Goal: Task Accomplishment & Management: Manage account settings

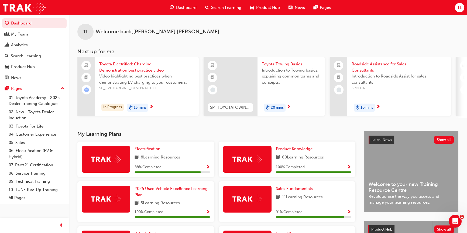
click at [129, 70] on span "Toyota Electrified: Charging Demonstration best practice video" at bounding box center [146, 67] width 95 height 12
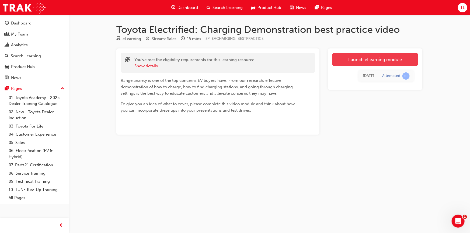
click at [383, 58] on link "Launch eLearning module" at bounding box center [376, 59] width 86 height 13
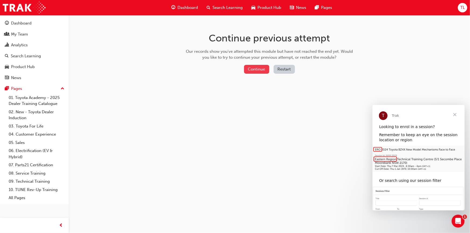
click at [256, 69] on button "Continue" at bounding box center [256, 69] width 25 height 9
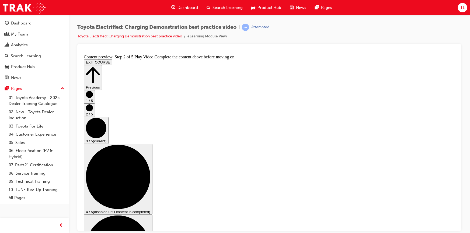
scroll to position [0, 0]
drag, startPoint x: 455, startPoint y: 96, endPoint x: 542, endPoint y: 142, distance: 98.1
drag, startPoint x: 455, startPoint y: 107, endPoint x: 540, endPoint y: 167, distance: 104.2
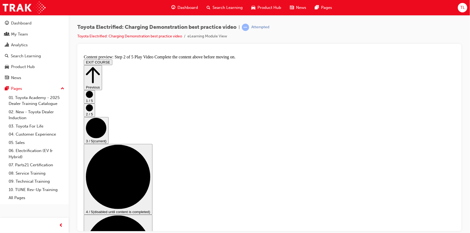
drag, startPoint x: 457, startPoint y: 119, endPoint x: 457, endPoint y: 140, distance: 20.2
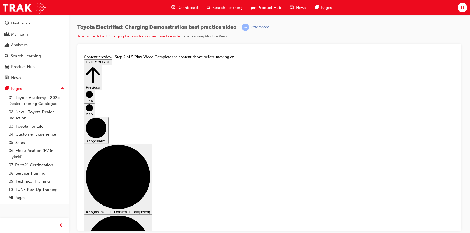
checkbox input "true"
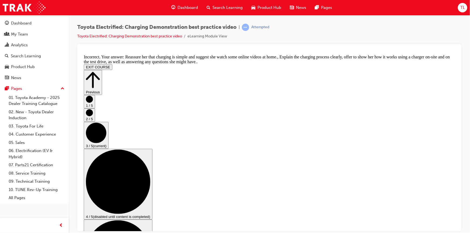
scroll to position [127, 0]
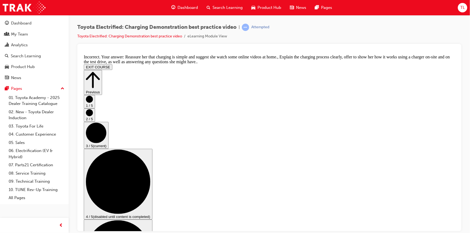
checkbox input "false"
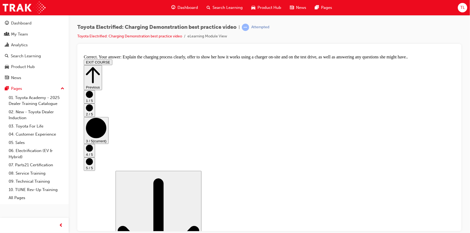
scroll to position [113, 0]
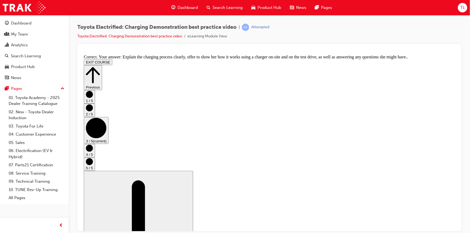
drag, startPoint x: 455, startPoint y: 151, endPoint x: 540, endPoint y: 245, distance: 125.9
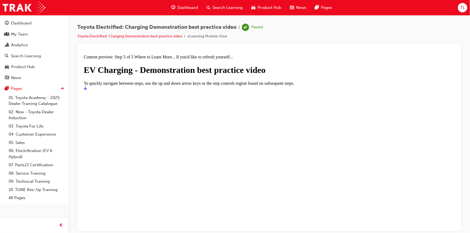
click at [87, 90] on icon "Start" at bounding box center [85, 88] width 3 height 4
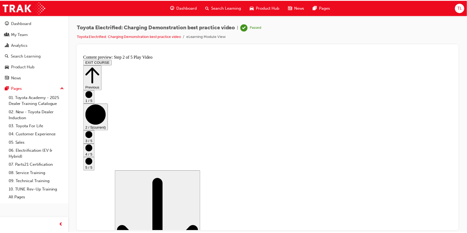
scroll to position [188, 0]
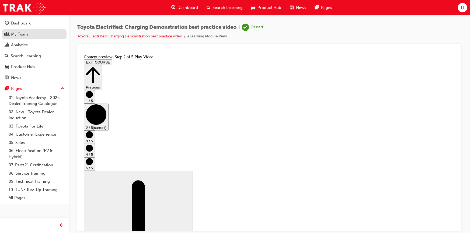
click at [16, 35] on div "My Team" at bounding box center [19, 34] width 17 height 6
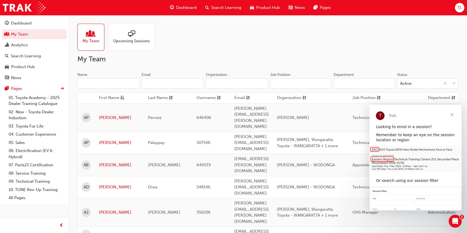
click at [451, 115] on span "Close" at bounding box center [451, 114] width 19 height 19
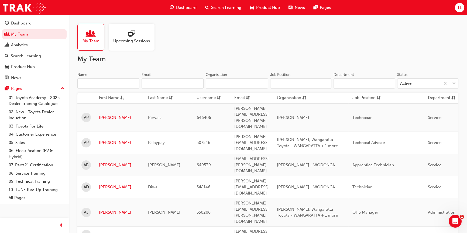
click at [121, 83] on input "Name" at bounding box center [108, 83] width 62 height 10
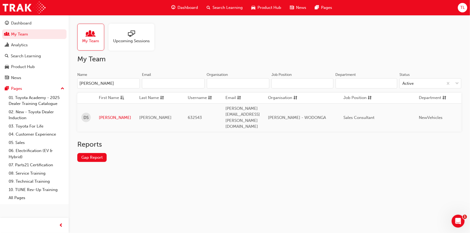
type input "darcy"
click at [104, 115] on link "[PERSON_NAME]" at bounding box center [115, 118] width 32 height 6
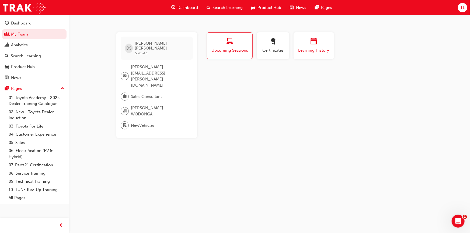
click at [318, 50] on span "Learning History" at bounding box center [314, 50] width 32 height 6
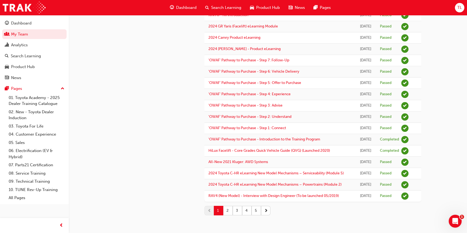
scroll to position [478, 0]
click at [227, 210] on button "2" at bounding box center [227, 210] width 9 height 9
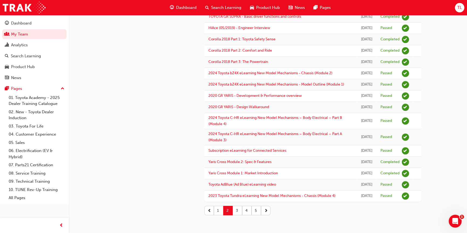
scroll to position [673, 0]
click at [236, 211] on button "3" at bounding box center [237, 210] width 9 height 9
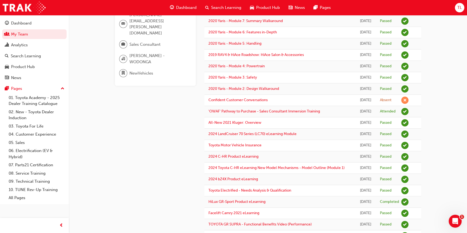
scroll to position [48, 0]
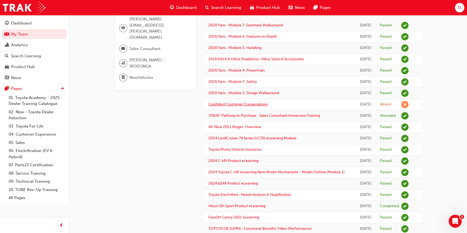
click at [257, 107] on link "Confident Customer Conversations" at bounding box center [237, 104] width 59 height 5
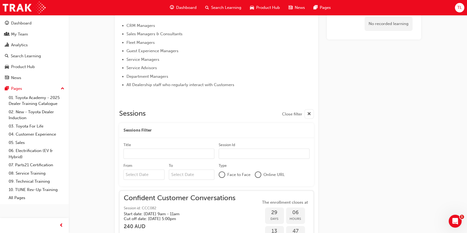
scroll to position [246, 0]
click at [415, 116] on div "No recorded learning" at bounding box center [374, 119] width 94 height 633
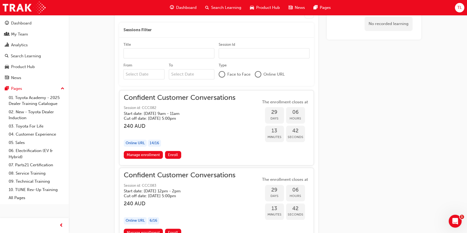
scroll to position [354, 0]
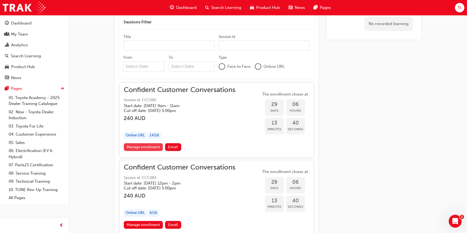
click at [145, 146] on link "Manage enrollment" at bounding box center [143, 147] width 39 height 8
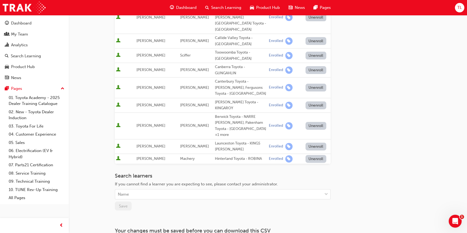
scroll to position [212, 0]
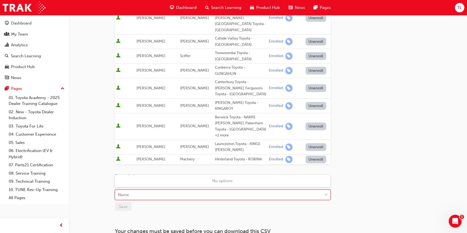
click at [134, 191] on div "Name" at bounding box center [218, 195] width 207 height 9
type input "rich"
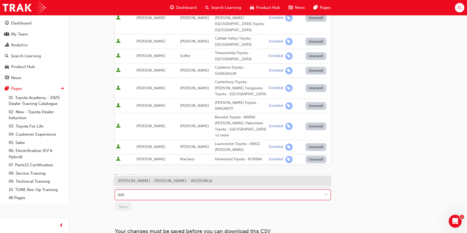
click at [146, 180] on span "Richard Harris - Jacob Toyota - WODONGA" at bounding box center [165, 181] width 94 height 5
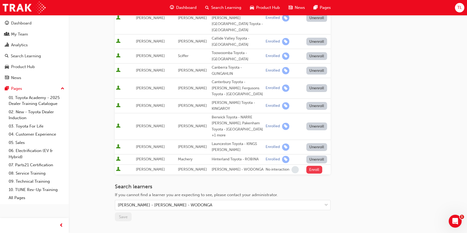
click at [312, 166] on button "Enroll" at bounding box center [314, 170] width 16 height 8
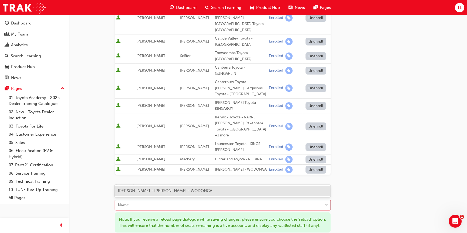
click at [149, 201] on div "Name" at bounding box center [218, 205] width 207 height 9
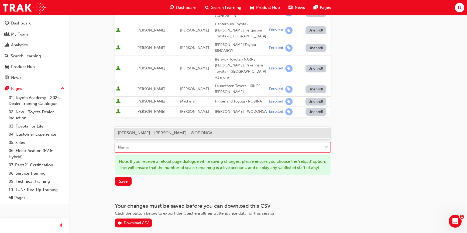
scroll to position [273, 0]
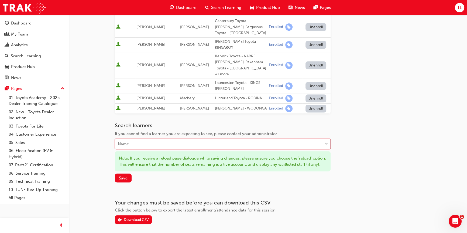
click at [162, 140] on div "Name" at bounding box center [218, 144] width 207 height 9
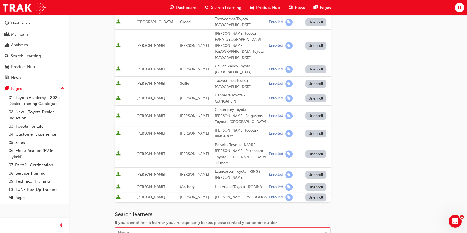
scroll to position [184, 0]
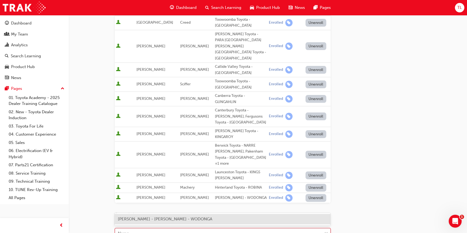
click at [132, 229] on div "Name" at bounding box center [218, 233] width 207 height 9
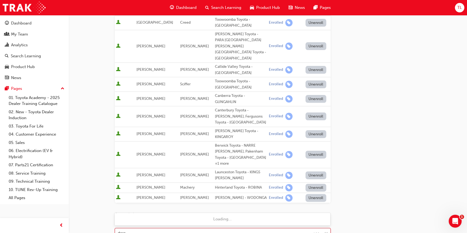
type input "darcy"
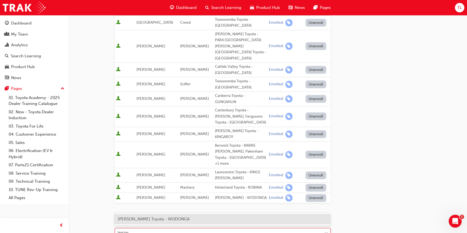
click at [141, 219] on span "Darcy Smith - Jacob Toyota - WODONGA" at bounding box center [154, 219] width 72 height 5
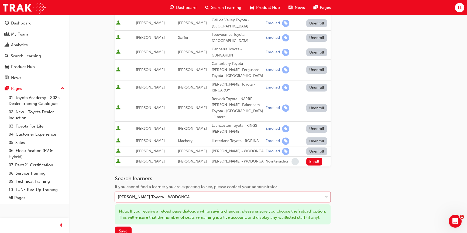
scroll to position [232, 0]
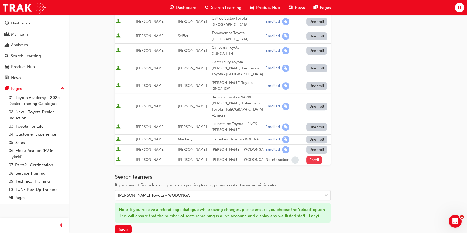
click at [312, 156] on button "Enroll" at bounding box center [314, 160] width 16 height 8
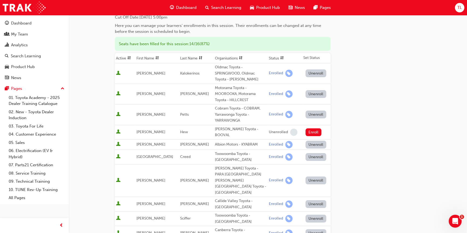
scroll to position [0, 0]
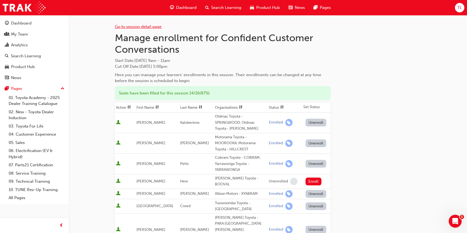
click at [140, 27] on link "Go to session detail page" at bounding box center [138, 26] width 47 height 5
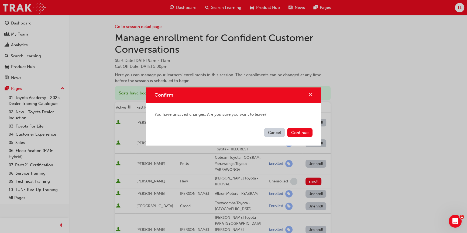
click at [309, 94] on span "cross-icon" at bounding box center [310, 95] width 4 height 5
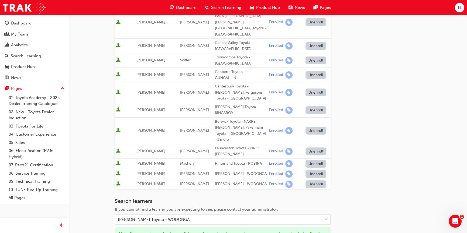
scroll to position [207, 0]
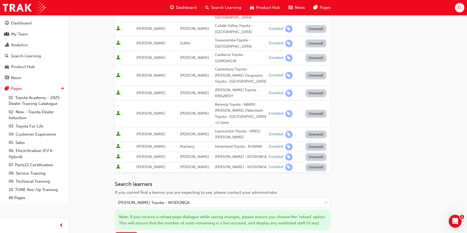
scroll to position [235, 0]
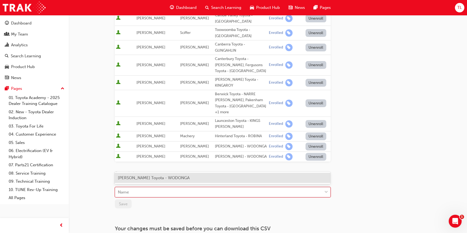
click at [155, 188] on div "Name" at bounding box center [218, 192] width 207 height 9
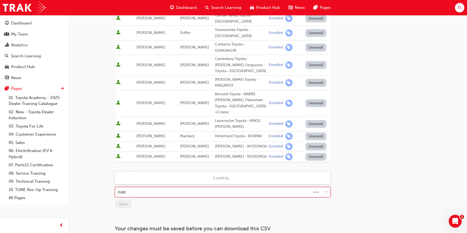
type input "matt"
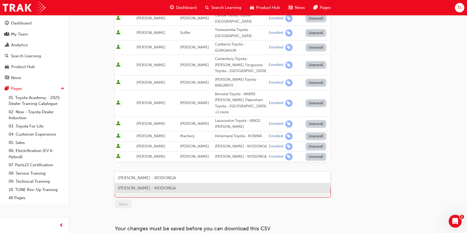
click at [157, 189] on span "[PERSON_NAME] - WODONGA" at bounding box center [147, 188] width 58 height 5
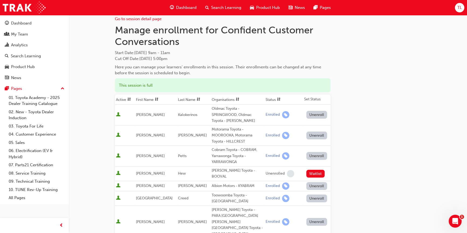
scroll to position [0, 0]
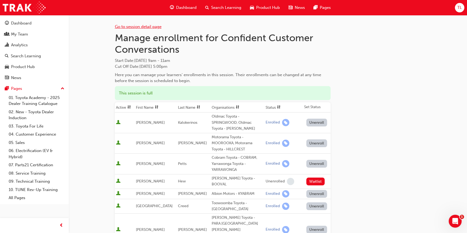
click at [131, 26] on link "Go to session detail page" at bounding box center [138, 26] width 47 height 5
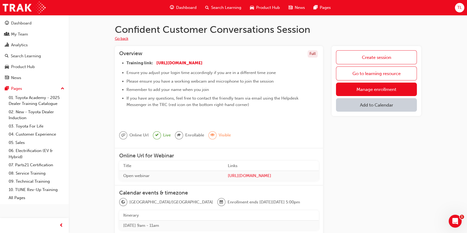
click at [120, 37] on button "Go back" at bounding box center [121, 39] width 13 height 6
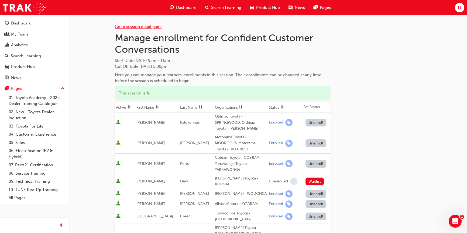
click at [132, 27] on link "Go to session detail page" at bounding box center [138, 26] width 47 height 5
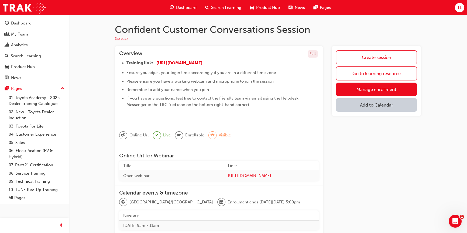
click at [118, 39] on button "Go back" at bounding box center [121, 39] width 13 height 6
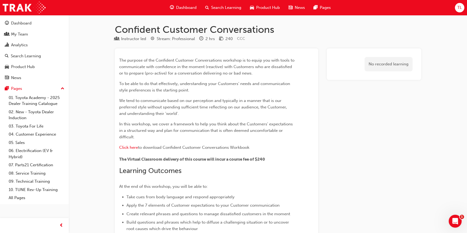
scroll to position [354, 0]
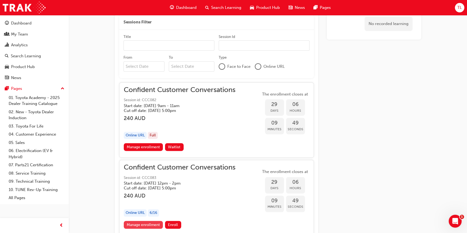
click at [153, 224] on link "Manage enrollment" at bounding box center [143, 225] width 39 height 8
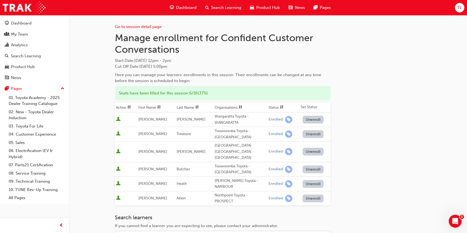
scroll to position [81, 0]
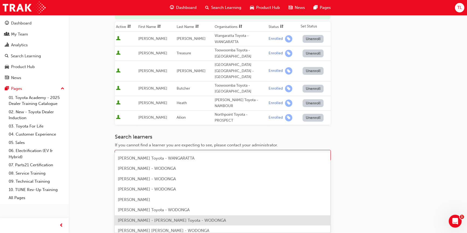
click at [156, 153] on body "Your version of Internet Explorer is outdated and not supported. Please upgrade…" at bounding box center [233, 35] width 467 height 233
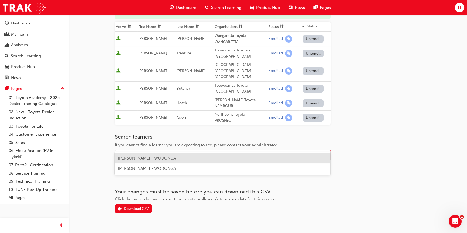
type input "matt"
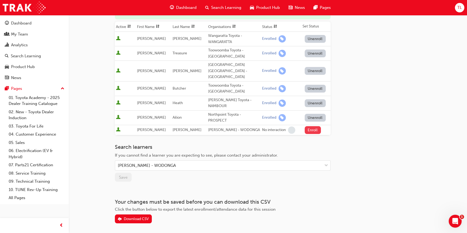
click at [312, 126] on button "Enroll" at bounding box center [313, 130] width 16 height 8
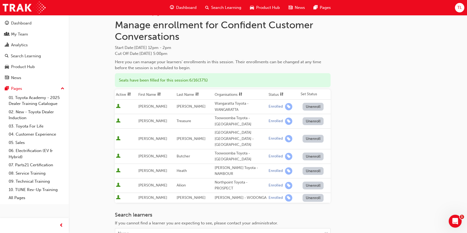
scroll to position [0, 0]
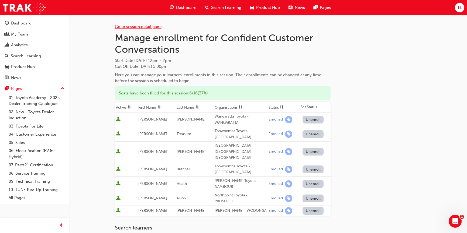
click at [129, 27] on link "Go to session detail page" at bounding box center [138, 26] width 47 height 5
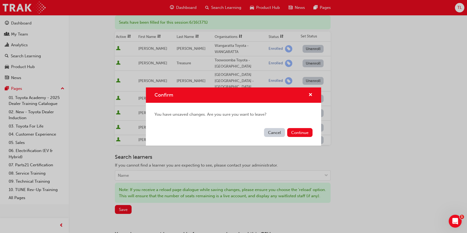
scroll to position [119, 0]
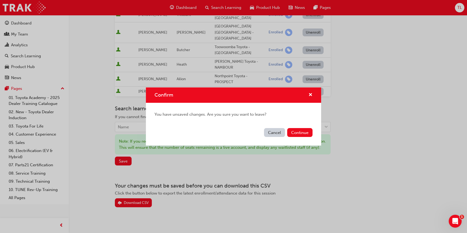
click at [276, 134] on button "Cancel" at bounding box center [274, 132] width 21 height 9
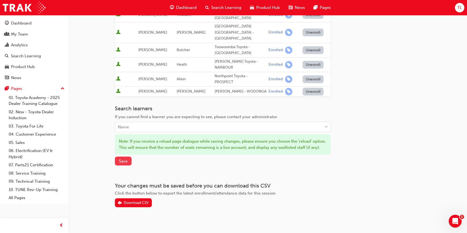
click at [122, 159] on span "Save" at bounding box center [123, 161] width 9 height 5
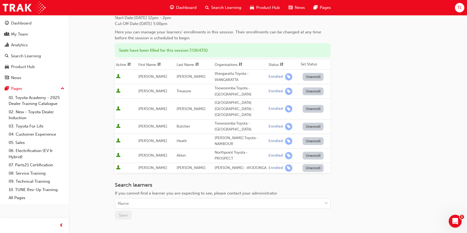
scroll to position [0, 0]
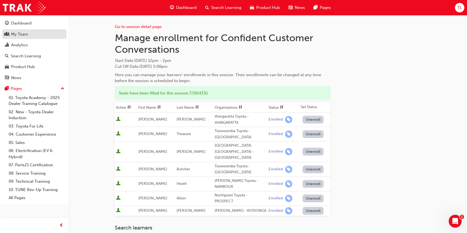
click at [17, 34] on div "My Team" at bounding box center [19, 34] width 17 height 6
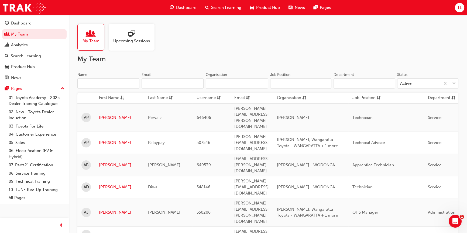
click at [99, 82] on input "Name" at bounding box center [108, 83] width 62 height 10
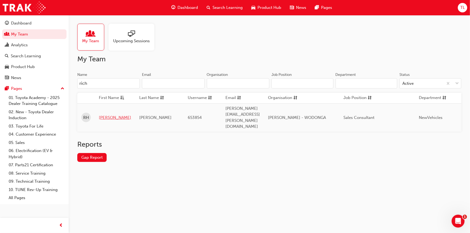
type input "rich"
click at [105, 115] on link "Richard" at bounding box center [115, 118] width 32 height 6
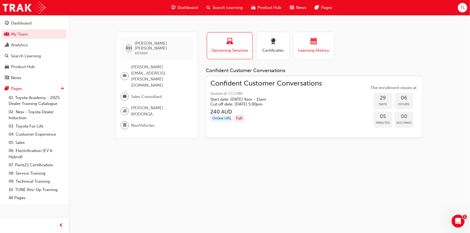
click at [312, 44] on span "calendar-icon" at bounding box center [314, 41] width 6 height 7
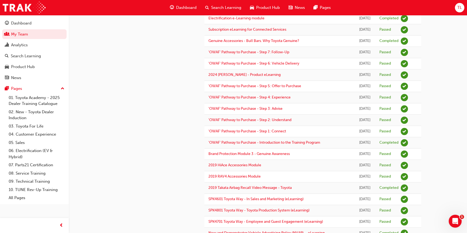
scroll to position [449, 0]
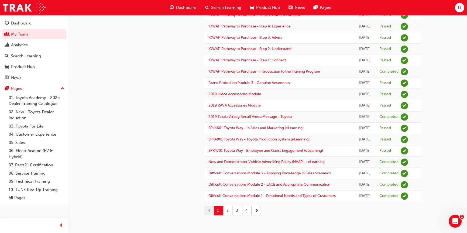
click at [229, 211] on button "2" at bounding box center [227, 210] width 9 height 9
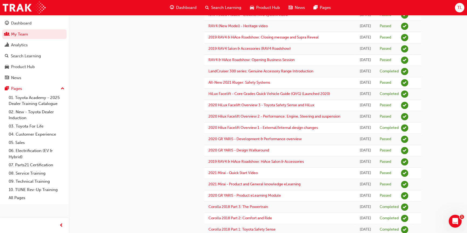
scroll to position [444, 0]
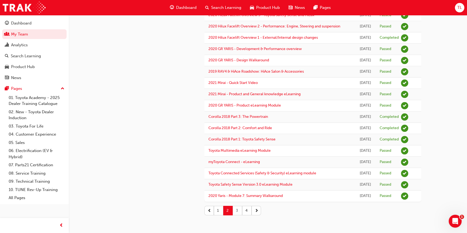
click at [237, 209] on button "3" at bounding box center [237, 210] width 9 height 9
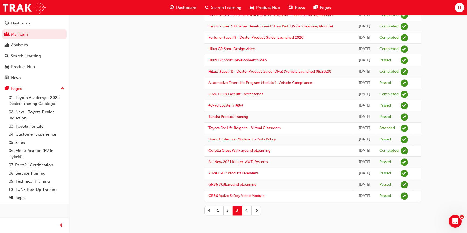
scroll to position [488, 0]
click at [246, 211] on button "4" at bounding box center [246, 210] width 9 height 9
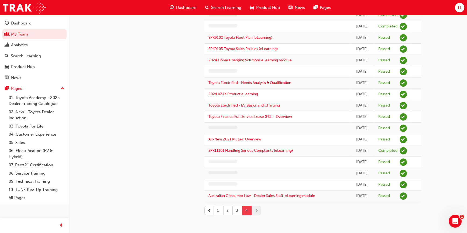
scroll to position [221, 0]
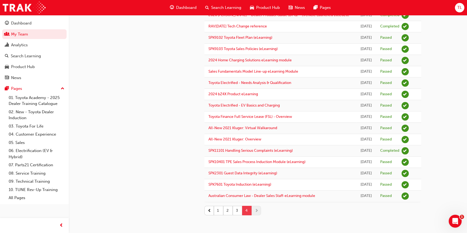
click at [246, 211] on button "4" at bounding box center [246, 210] width 9 height 9
click at [216, 214] on button "1" at bounding box center [218, 210] width 9 height 9
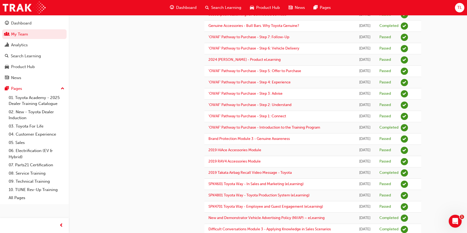
scroll to position [0, 0]
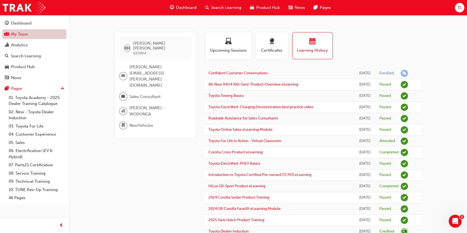
click at [23, 34] on link "My Team" at bounding box center [34, 34] width 64 height 10
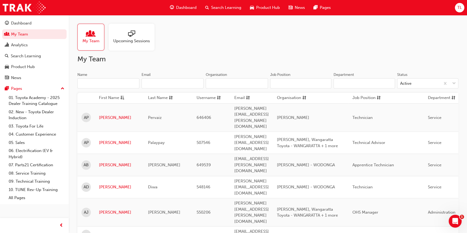
click at [116, 83] on input "Name" at bounding box center [108, 83] width 62 height 10
click at [116, 81] on input "Name" at bounding box center [108, 83] width 62 height 10
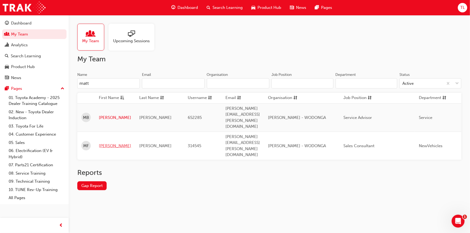
type input "matt"
click at [106, 143] on link "[PERSON_NAME]" at bounding box center [115, 146] width 32 height 6
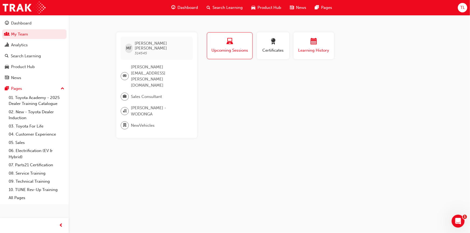
click at [316, 50] on span "Learning History" at bounding box center [314, 50] width 32 height 6
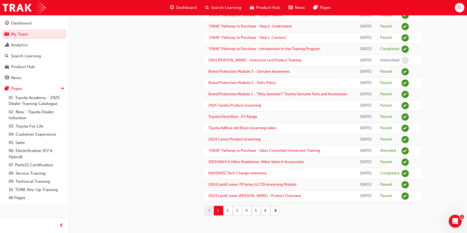
scroll to position [542, 0]
click at [227, 209] on button "2" at bounding box center [227, 210] width 9 height 9
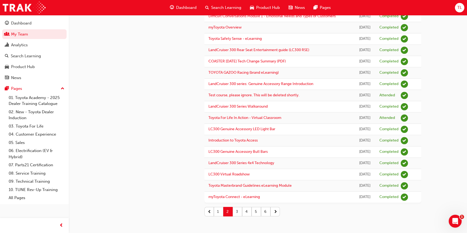
scroll to position [449, 0]
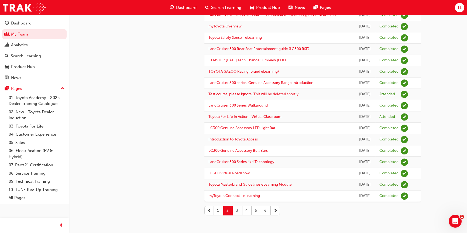
click at [236, 210] on button "3" at bounding box center [237, 210] width 9 height 9
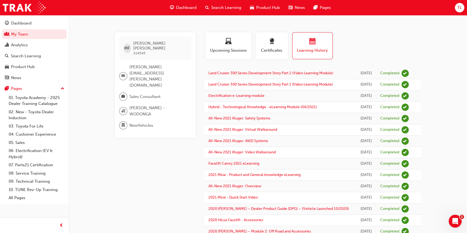
scroll to position [498, 0]
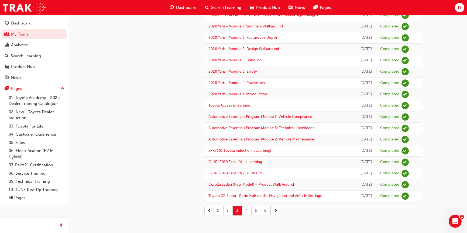
click at [245, 210] on button "4" at bounding box center [246, 210] width 9 height 9
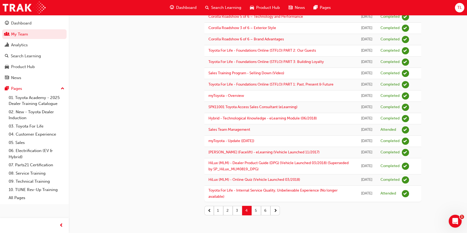
scroll to position [655, 0]
click at [255, 216] on button "5" at bounding box center [255, 210] width 9 height 9
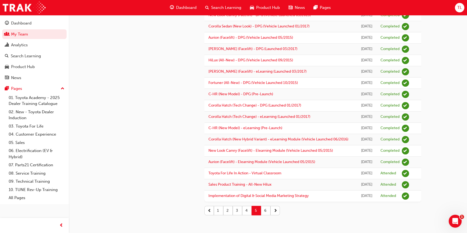
scroll to position [595, 0]
click at [265, 210] on button "6" at bounding box center [265, 210] width 9 height 9
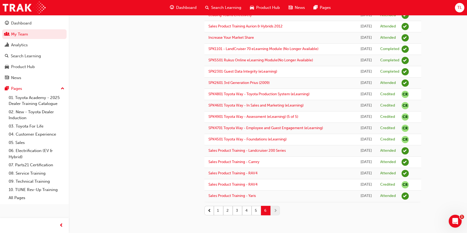
scroll to position [387, 0]
click at [218, 210] on button "1" at bounding box center [218, 210] width 9 height 9
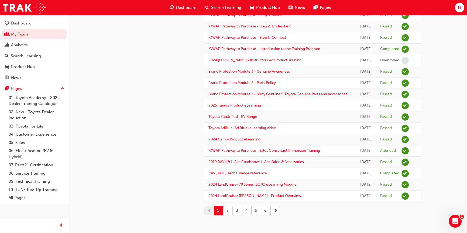
scroll to position [472, 0]
click at [247, 63] on link "2024 [PERSON_NAME] - Instructor Led Product Training" at bounding box center [254, 60] width 93 height 5
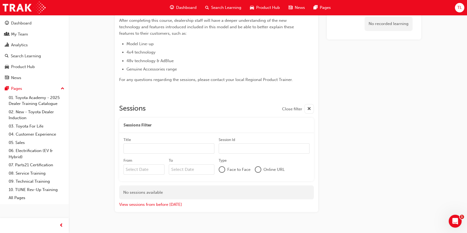
scroll to position [126, 0]
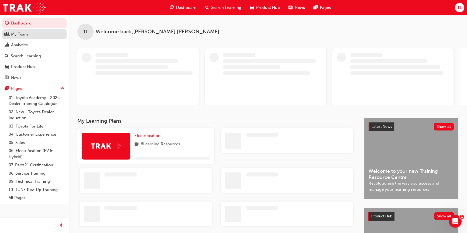
click at [21, 34] on div "My Team" at bounding box center [19, 34] width 17 height 6
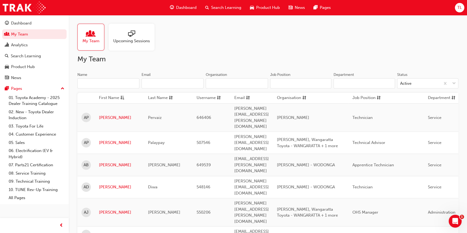
click at [106, 83] on input "Name" at bounding box center [108, 83] width 62 height 10
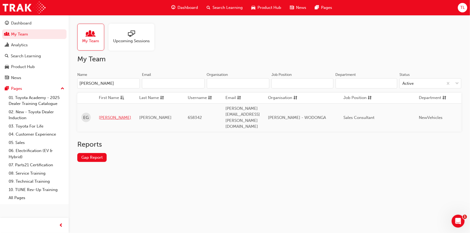
type input "[PERSON_NAME]"
click at [101, 115] on link "[PERSON_NAME]" at bounding box center [115, 118] width 32 height 6
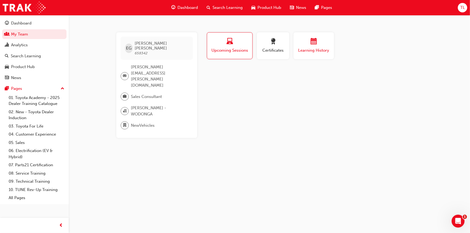
click at [314, 43] on span "calendar-icon" at bounding box center [314, 41] width 6 height 7
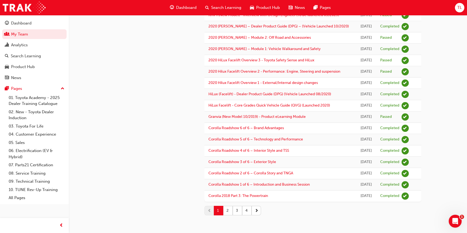
scroll to position [595, 0]
click at [227, 209] on button "2" at bounding box center [227, 210] width 9 height 9
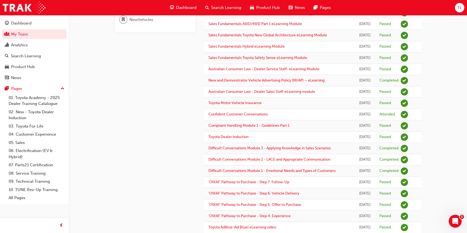
scroll to position [84, 0]
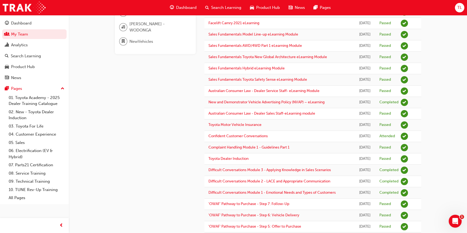
click at [399, 89] on div "Passed" at bounding box center [393, 91] width 29 height 7
click at [292, 135] on td "Confident Customer Conversations" at bounding box center [279, 136] width 150 height 11
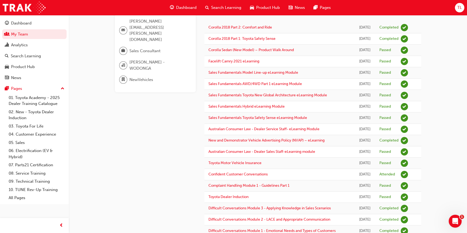
scroll to position [52, 0]
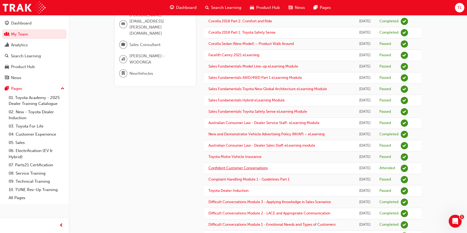
click at [236, 167] on link "Confident Customer Conversations" at bounding box center [237, 168] width 59 height 5
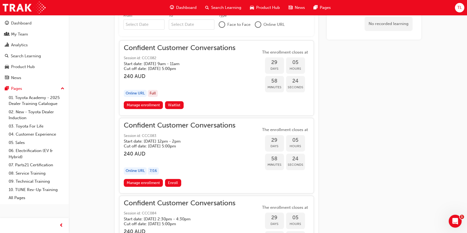
scroll to position [393, 0]
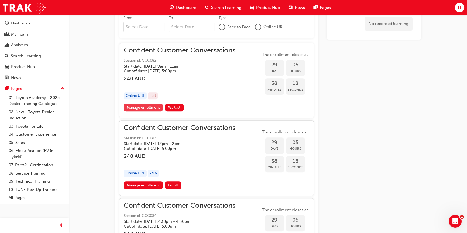
click at [144, 107] on link "Manage enrollment" at bounding box center [143, 108] width 39 height 8
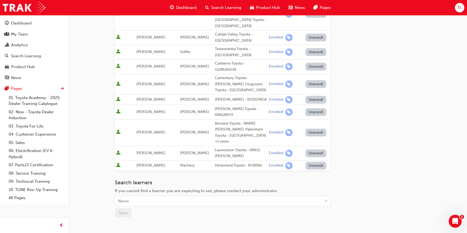
scroll to position [240, 0]
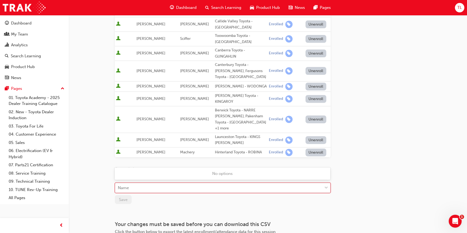
click at [141, 184] on div "Name" at bounding box center [218, 188] width 207 height 9
type input "darcy"
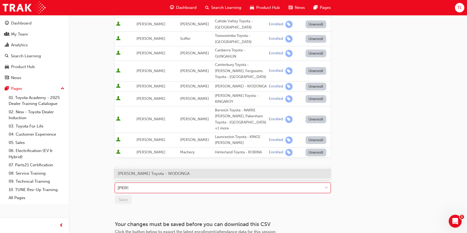
click at [151, 173] on span "Darcy Smith - Jacob Toyota - WODONGA" at bounding box center [154, 173] width 72 height 5
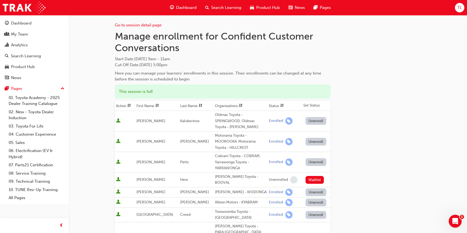
scroll to position [0, 0]
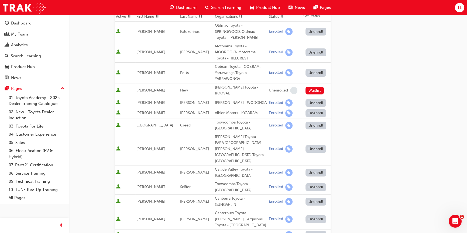
scroll to position [90, 0]
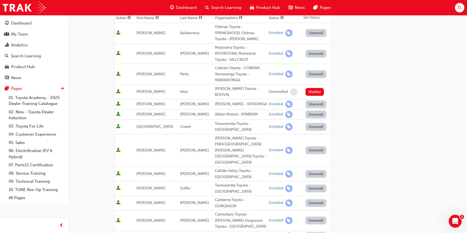
click at [313, 101] on button "Unenroll" at bounding box center [315, 105] width 21 height 8
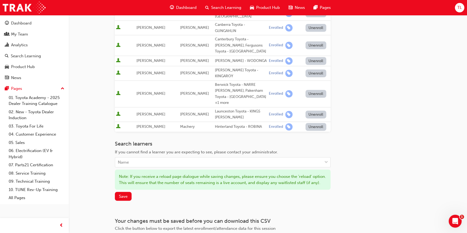
scroll to position [283, 0]
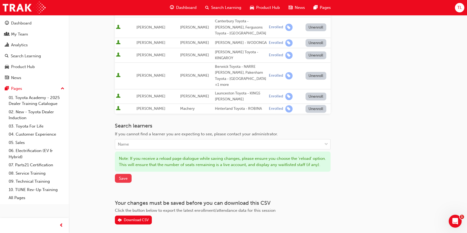
click at [124, 176] on span "Save" at bounding box center [123, 178] width 9 height 5
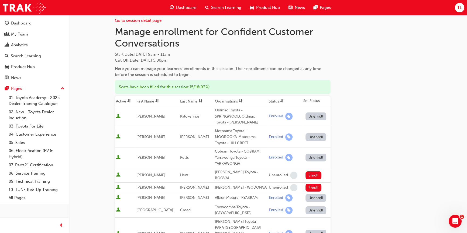
scroll to position [0, 0]
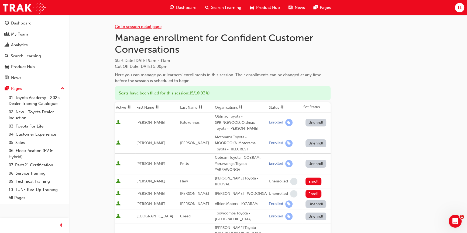
click at [132, 28] on link "Go to session detail page" at bounding box center [138, 26] width 47 height 5
click at [124, 26] on link "Go to session detail page" at bounding box center [138, 26] width 47 height 5
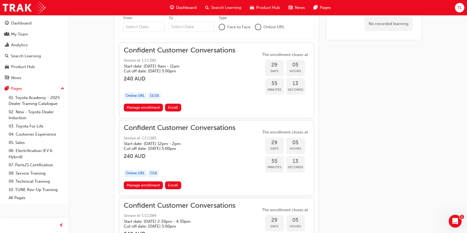
click at [213, 219] on h5 "Start date: Wed 22 Oct 2025 , 2:30pm - 4:30pm" at bounding box center [175, 221] width 103 height 5
click at [195, 205] on span "Confident Customer Conversations" at bounding box center [180, 206] width 112 height 6
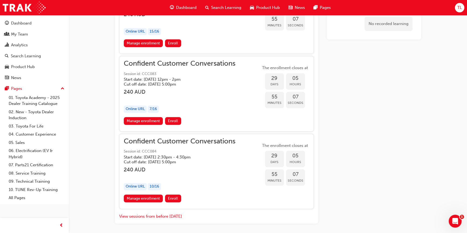
scroll to position [470, 0]
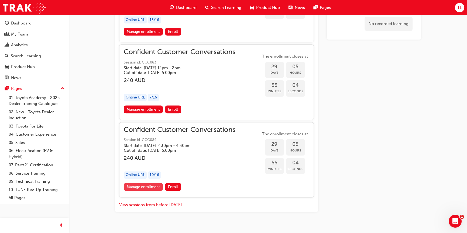
click at [148, 185] on link "Manage enrollment" at bounding box center [143, 187] width 39 height 8
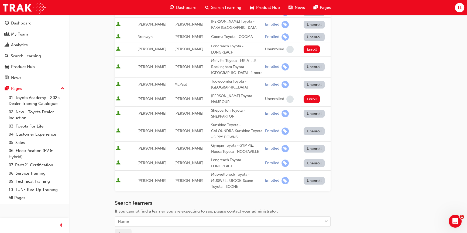
scroll to position [168, 0]
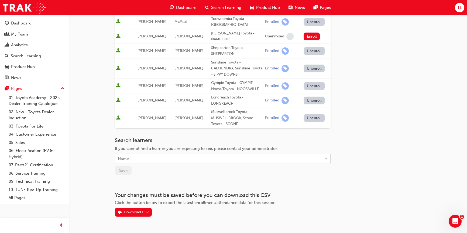
click at [137, 154] on div "Name" at bounding box center [218, 158] width 207 height 9
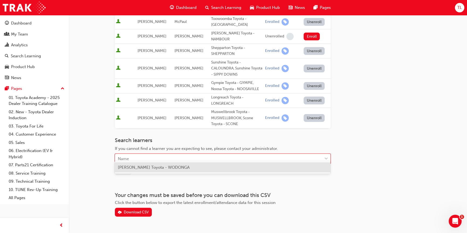
click at [142, 168] on span "Darcy Smith - Jacob Toyota - WODONGA" at bounding box center [154, 167] width 72 height 5
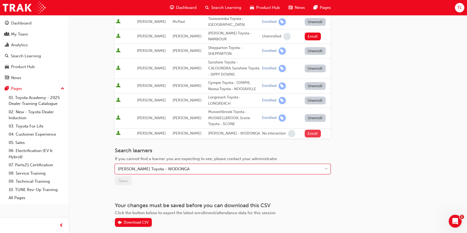
click at [312, 130] on button "Enroll" at bounding box center [313, 134] width 16 height 8
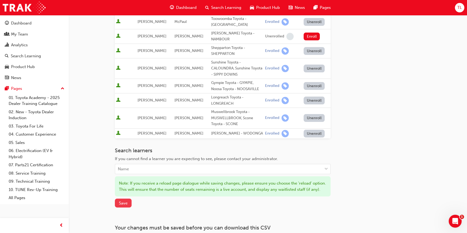
click at [119, 202] on span "Save" at bounding box center [123, 203] width 9 height 5
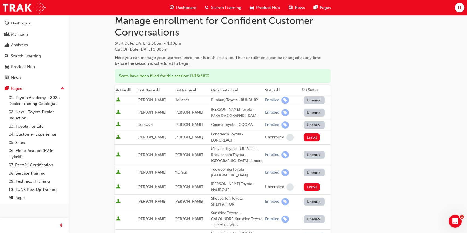
scroll to position [0, 0]
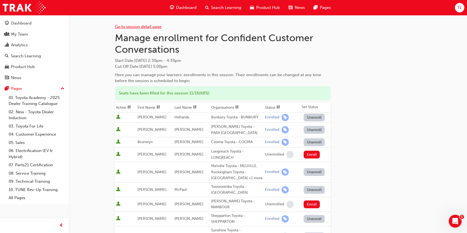
click at [126, 27] on link "Go to session detail page" at bounding box center [138, 26] width 47 height 5
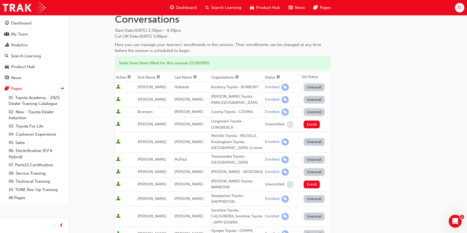
scroll to position [9, 0]
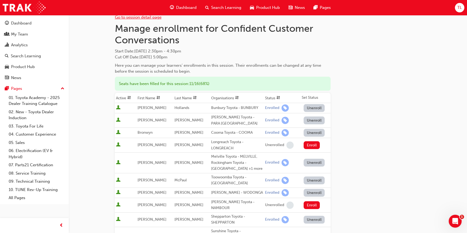
click at [132, 17] on link "Go to session detail page" at bounding box center [138, 17] width 47 height 5
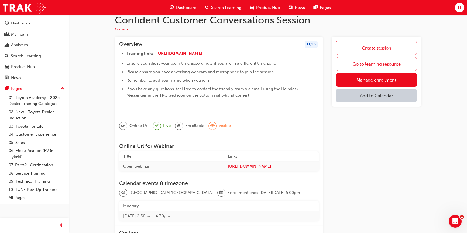
click at [120, 29] on button "Go back" at bounding box center [121, 29] width 13 height 6
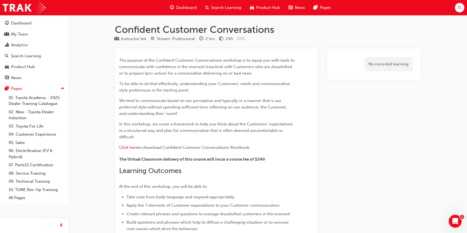
scroll to position [470, 0]
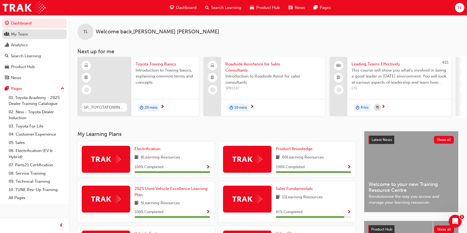
click at [25, 33] on div "My Team" at bounding box center [19, 34] width 17 height 6
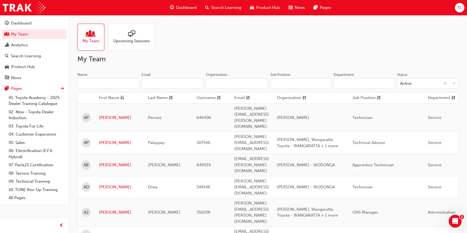
click at [108, 83] on input "Name" at bounding box center [108, 83] width 62 height 10
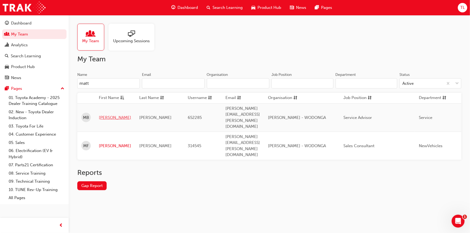
type input "matt"
click at [111, 115] on link "[PERSON_NAME]" at bounding box center [115, 118] width 32 height 6
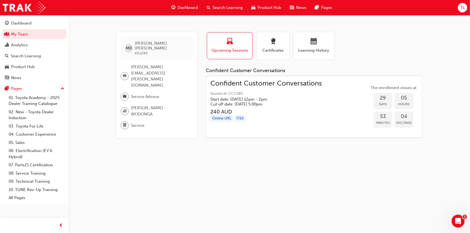
click at [226, 119] on div "Online URL" at bounding box center [221, 118] width 23 height 7
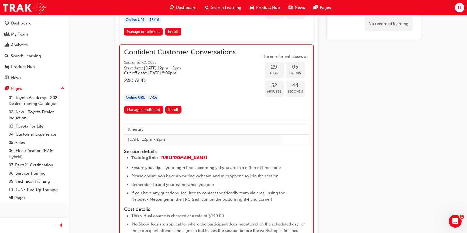
scroll to position [464, 0]
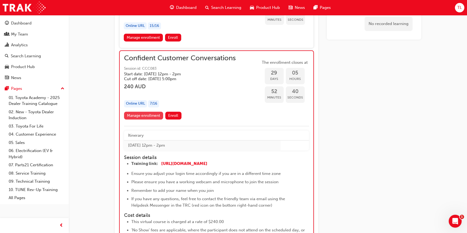
click at [141, 115] on link "Manage enrollment" at bounding box center [143, 116] width 39 height 8
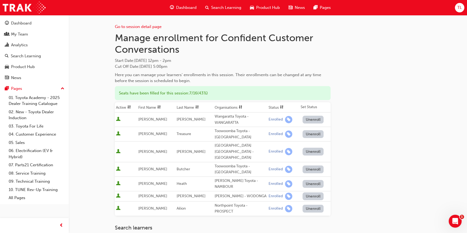
click at [312, 193] on button "Unenroll" at bounding box center [312, 197] width 21 height 8
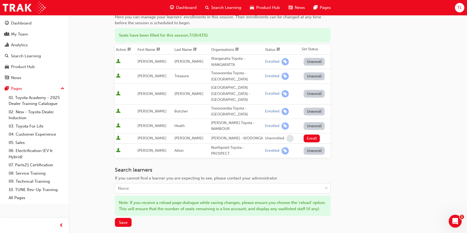
scroll to position [58, 0]
click at [121, 220] on span "Save" at bounding box center [123, 222] width 9 height 5
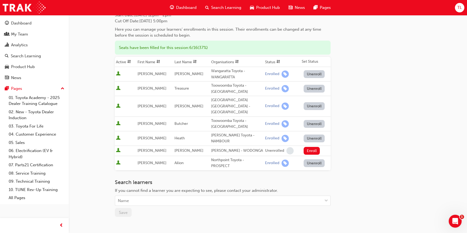
scroll to position [60, 0]
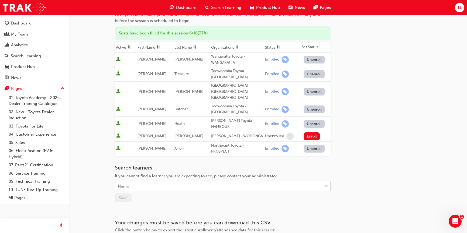
click at [125, 184] on div "Name" at bounding box center [123, 187] width 11 height 6
type input "matt"
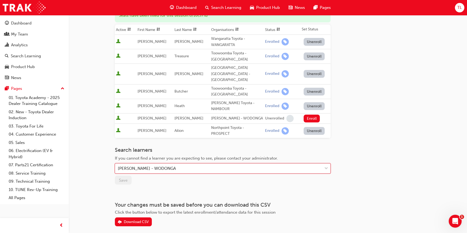
scroll to position [0, 0]
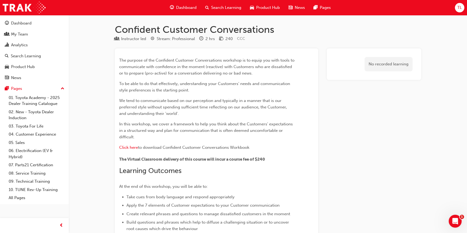
scroll to position [464, 0]
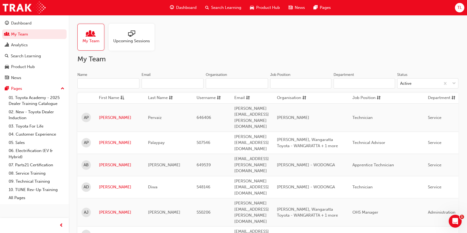
click at [106, 81] on input "Name" at bounding box center [108, 83] width 62 height 10
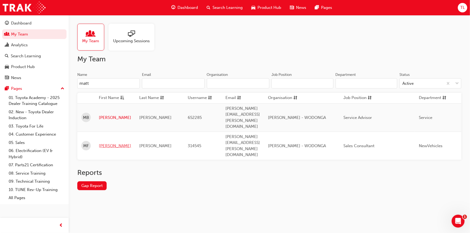
type input "matt"
click at [109, 143] on link "[PERSON_NAME]" at bounding box center [115, 146] width 32 height 6
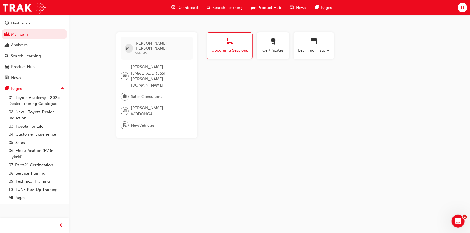
click at [215, 54] on button "Upcoming Sessions" at bounding box center [230, 45] width 46 height 27
click at [316, 51] on span "Learning History" at bounding box center [314, 50] width 32 height 6
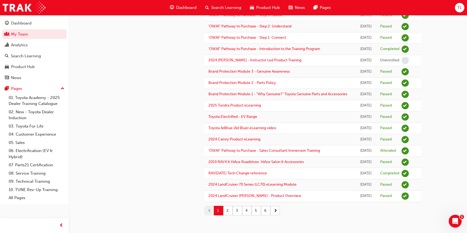
scroll to position [537, 0]
click at [226, 211] on button "2" at bounding box center [227, 210] width 9 height 9
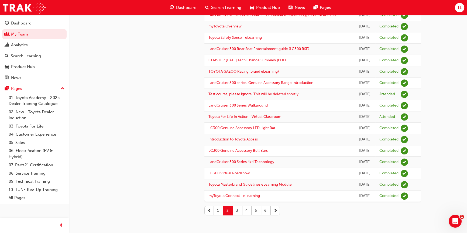
scroll to position [449, 0]
click at [218, 210] on button "1" at bounding box center [218, 210] width 9 height 9
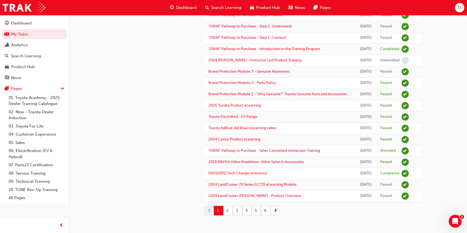
scroll to position [537, 0]
click at [226, 209] on button "2" at bounding box center [227, 210] width 9 height 9
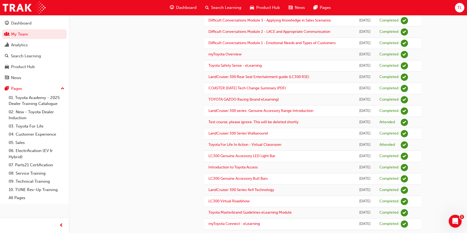
scroll to position [449, 0]
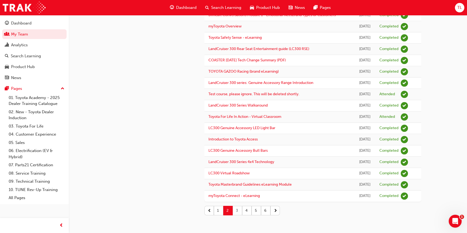
click at [237, 210] on button "3" at bounding box center [237, 210] width 9 height 9
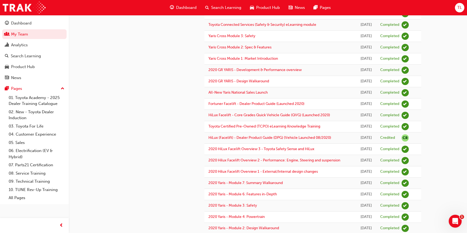
scroll to position [498, 0]
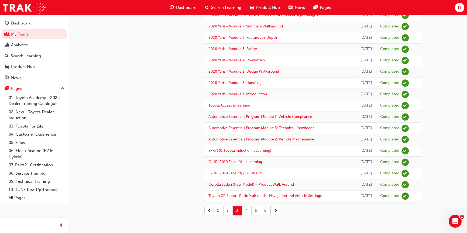
click at [246, 211] on button "4" at bounding box center [246, 210] width 9 height 9
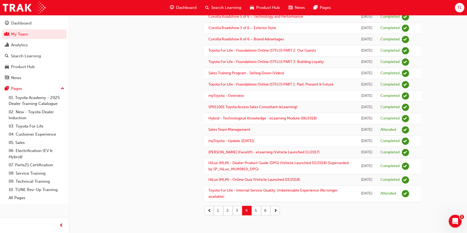
scroll to position [673, 0]
click at [255, 211] on button "5" at bounding box center [255, 210] width 9 height 9
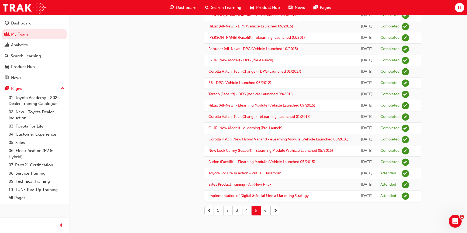
scroll to position [595, 0]
click at [265, 209] on button "6" at bounding box center [265, 210] width 9 height 9
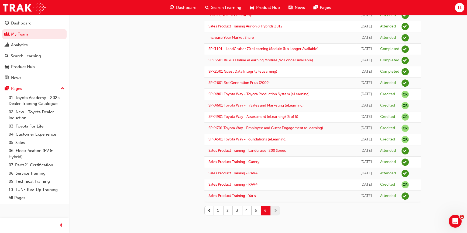
scroll to position [387, 0]
click at [217, 211] on button "1" at bounding box center [218, 210] width 9 height 9
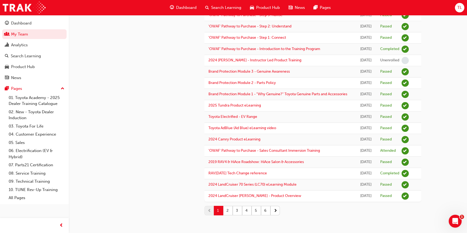
scroll to position [537, 0]
click at [227, 209] on button "2" at bounding box center [227, 210] width 9 height 9
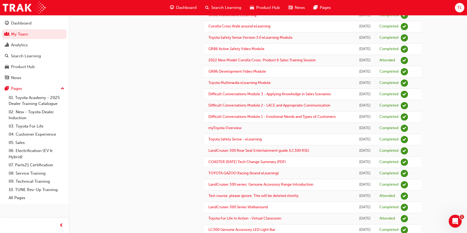
scroll to position [0, 0]
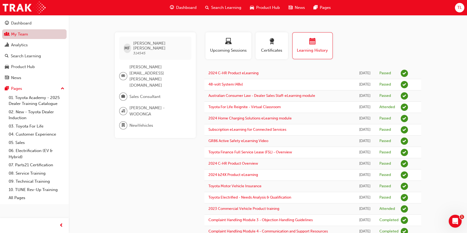
click at [21, 34] on link "My Team" at bounding box center [34, 34] width 64 height 10
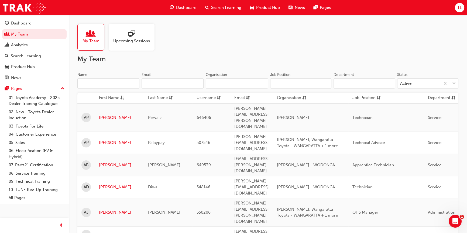
click at [92, 85] on input "Name" at bounding box center [108, 83] width 62 height 10
click at [92, 83] on input "Name" at bounding box center [108, 83] width 62 height 10
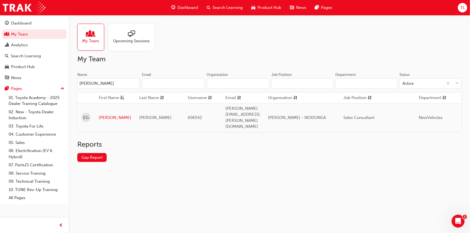
type input "[PERSON_NAME]"
click at [105, 115] on link "[PERSON_NAME]" at bounding box center [115, 118] width 32 height 6
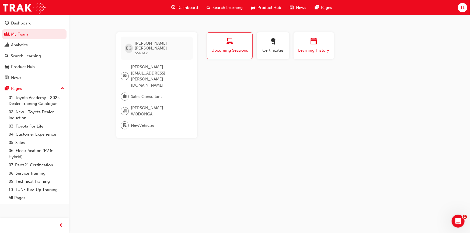
drag, startPoint x: 318, startPoint y: 51, endPoint x: 320, endPoint y: 55, distance: 4.7
click at [318, 51] on span "Learning History" at bounding box center [314, 50] width 32 height 6
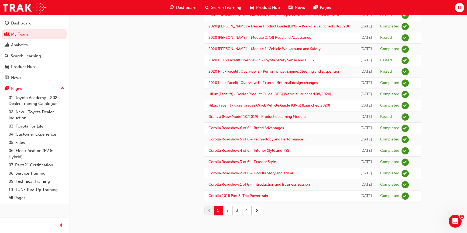
scroll to position [595, 0]
click at [226, 210] on button "2" at bounding box center [227, 210] width 9 height 9
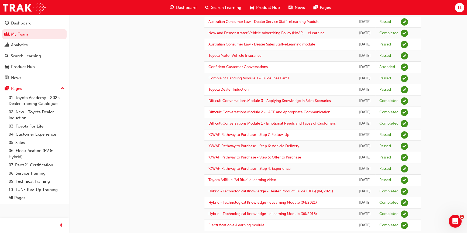
scroll to position [146, 0]
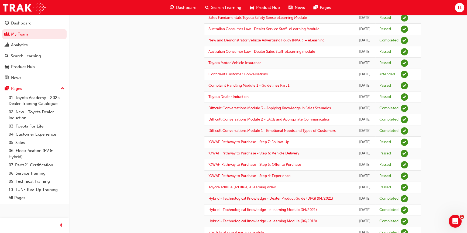
click at [283, 73] on td "Confident Customer Conversations" at bounding box center [279, 74] width 150 height 11
click at [257, 73] on link "Confident Customer Conversations" at bounding box center [237, 74] width 59 height 5
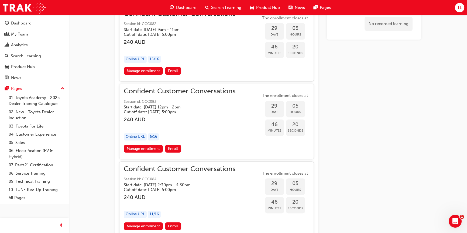
scroll to position [429, 0]
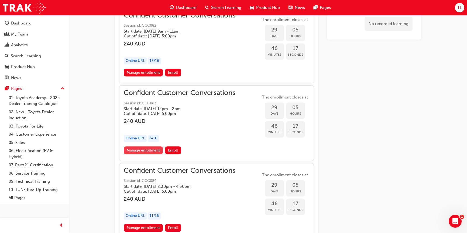
click at [141, 149] on link "Manage enrollment" at bounding box center [143, 151] width 39 height 8
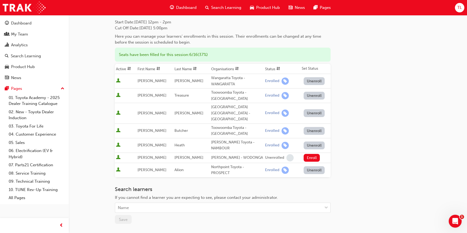
scroll to position [45, 0]
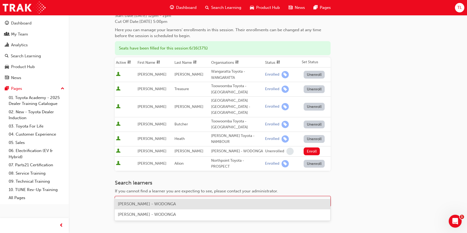
click at [147, 197] on div "Name" at bounding box center [218, 201] width 207 height 9
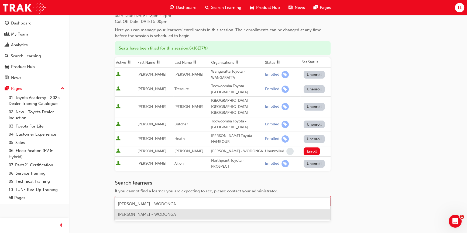
click at [148, 215] on span "[PERSON_NAME] - WODONGA" at bounding box center [147, 214] width 58 height 5
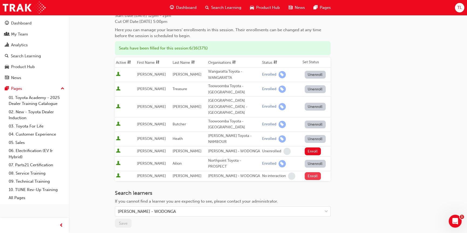
click at [312, 172] on button "Enroll" at bounding box center [313, 176] width 16 height 8
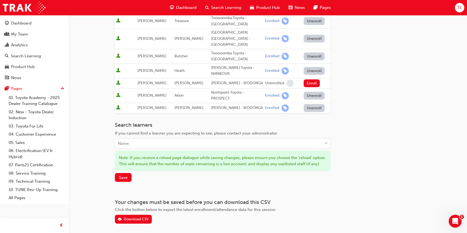
scroll to position [113, 0]
click at [126, 175] on span "Save" at bounding box center [123, 177] width 9 height 5
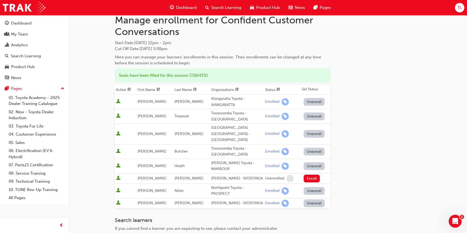
scroll to position [0, 0]
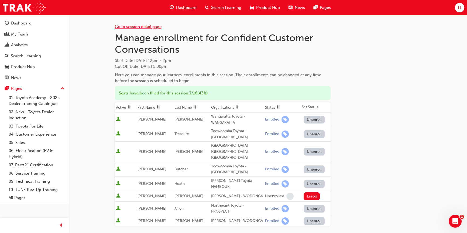
click at [133, 26] on link "Go to session detail page" at bounding box center [138, 26] width 47 height 5
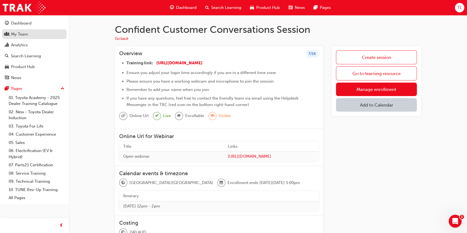
click at [22, 35] on div "My Team" at bounding box center [19, 34] width 17 height 6
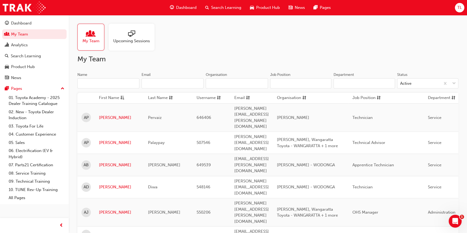
click at [102, 82] on input "Name" at bounding box center [108, 83] width 62 height 10
click at [103, 84] on input "Name" at bounding box center [108, 83] width 62 height 10
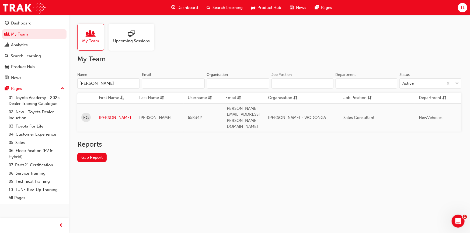
type input "[PERSON_NAME]"
click at [104, 115] on link "[PERSON_NAME]" at bounding box center [115, 118] width 32 height 6
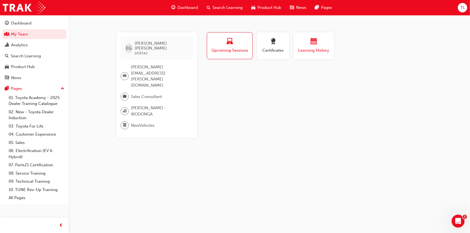
drag, startPoint x: 312, startPoint y: 46, endPoint x: 316, endPoint y: 54, distance: 8.5
click at [312, 46] on div "button" at bounding box center [314, 42] width 32 height 8
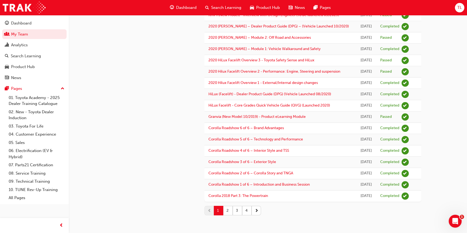
scroll to position [595, 0]
click at [236, 210] on button "3" at bounding box center [237, 210] width 9 height 9
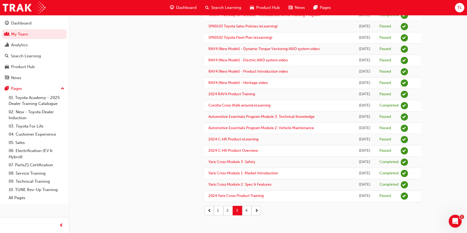
scroll to position [444, 0]
click at [225, 211] on button "2" at bounding box center [227, 210] width 9 height 9
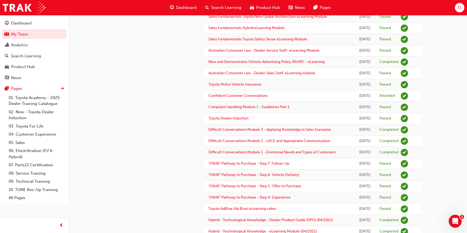
scroll to position [122, 0]
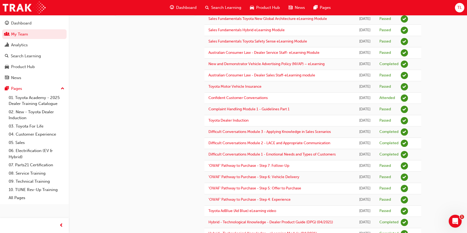
click at [288, 97] on td "Confident Customer Conversations" at bounding box center [279, 98] width 150 height 11
click at [19, 22] on div "Dashboard" at bounding box center [21, 23] width 20 height 6
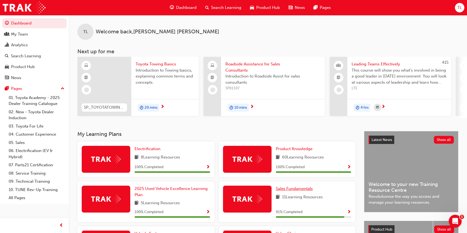
click at [298, 190] on span "Sales Fundamentals" at bounding box center [294, 189] width 37 height 5
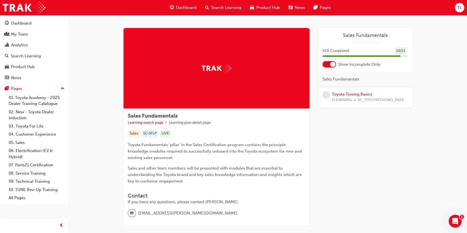
click at [219, 68] on img at bounding box center [217, 68] width 30 height 8
click at [359, 95] on link "Toyota Towing Basics" at bounding box center [352, 94] width 40 height 5
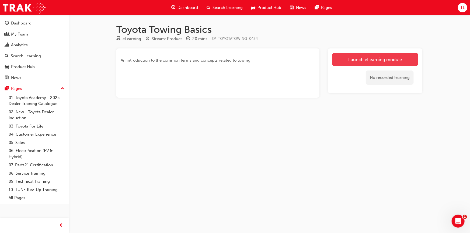
click at [373, 57] on link "Launch eLearning module" at bounding box center [376, 59] width 86 height 13
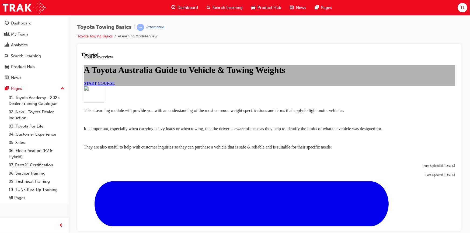
click at [115, 85] on span "START COURSE" at bounding box center [99, 83] width 31 height 5
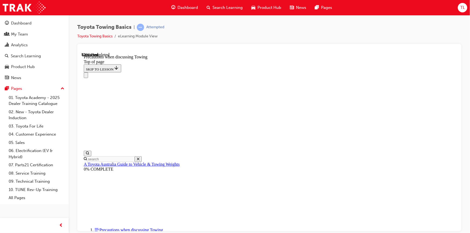
scroll to position [379, 0]
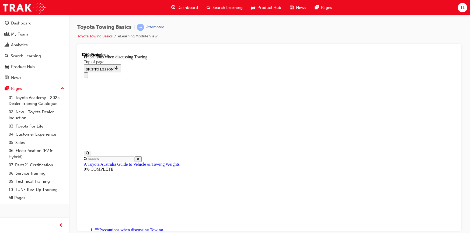
drag, startPoint x: 455, startPoint y: 147, endPoint x: 541, endPoint y: 252, distance: 136.0
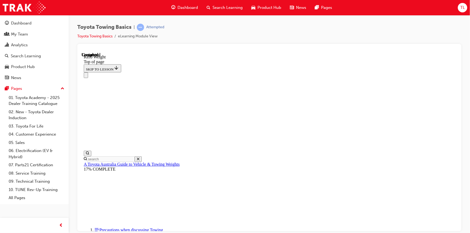
drag, startPoint x: 455, startPoint y: 84, endPoint x: 544, endPoint y: 234, distance: 175.0
drag, startPoint x: 456, startPoint y: 110, endPoint x: 542, endPoint y: 214, distance: 135.0
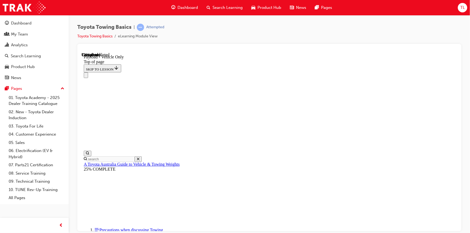
scroll to position [546, 0]
type input "2110"
type input "5750"
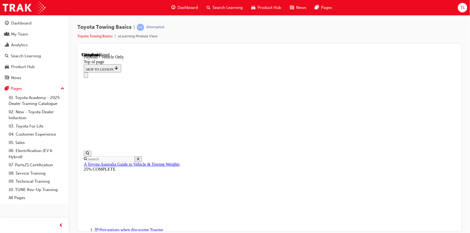
type input "454"
type input "250"
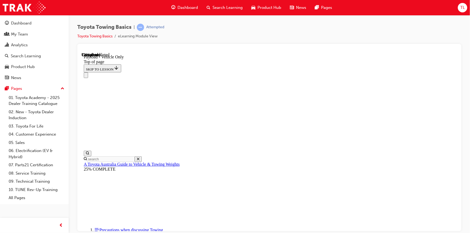
type input "180"
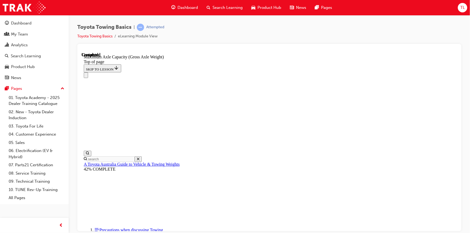
drag, startPoint x: 464, startPoint y: 195, endPoint x: 458, endPoint y: 167, distance: 28.7
click at [458, 167] on div "Toyota Towing Basics | Attempted Toyota Towing Basics eLearning Module View" at bounding box center [270, 117] width 402 height 205
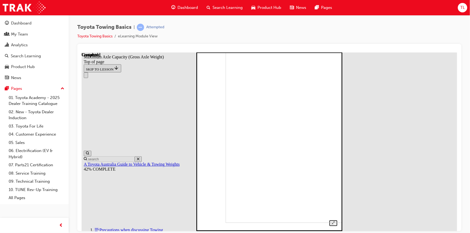
click at [269, 130] on img at bounding box center [290, 133] width 128 height 179
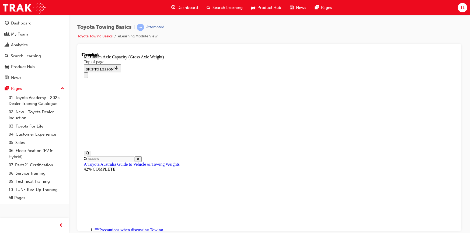
scroll to position [451, 0]
drag, startPoint x: 461, startPoint y: 135, endPoint x: 461, endPoint y: 160, distance: 24.5
click at [461, 160] on div at bounding box center [269, 138] width 384 height 188
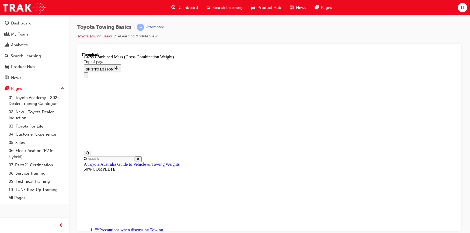
scroll to position [252, 0]
drag, startPoint x: 455, startPoint y: 73, endPoint x: 546, endPoint y: 267, distance: 214.3
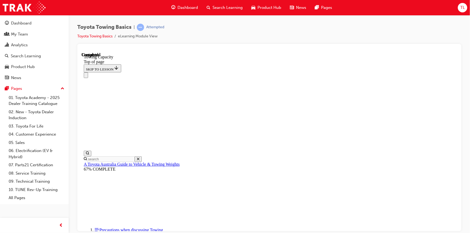
scroll to position [209, 0]
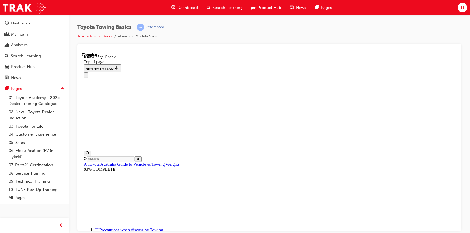
drag, startPoint x: 455, startPoint y: 140, endPoint x: 542, endPoint y: 241, distance: 133.0
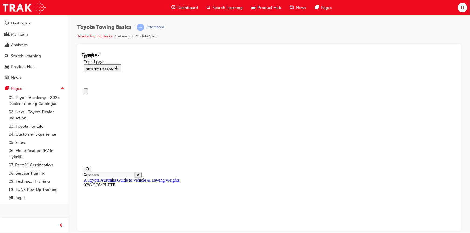
scroll to position [0, 0]
drag, startPoint x: 455, startPoint y: 148, endPoint x: 540, endPoint y: 101, distance: 97.1
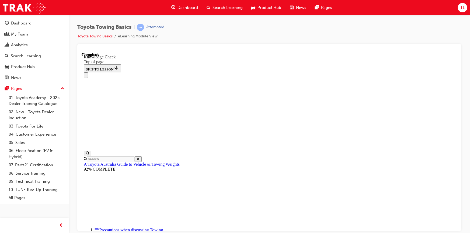
scroll to position [16, 0]
drag, startPoint x: 147, startPoint y: 5207, endPoint x: 243, endPoint y: 5100, distance: 143.6
drag, startPoint x: 149, startPoint y: 5208, endPoint x: 181, endPoint y: 5131, distance: 83.6
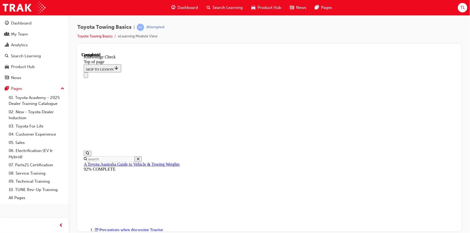
drag, startPoint x: 145, startPoint y: 5208, endPoint x: 298, endPoint y: 5179, distance: 155.2
drag, startPoint x: 204, startPoint y: 5204, endPoint x: 258, endPoint y: 5185, distance: 57.0
drag, startPoint x: 149, startPoint y: 5206, endPoint x: 261, endPoint y: 5183, distance: 115.3
drag, startPoint x: 145, startPoint y: 5207, endPoint x: 207, endPoint y: 5158, distance: 78.7
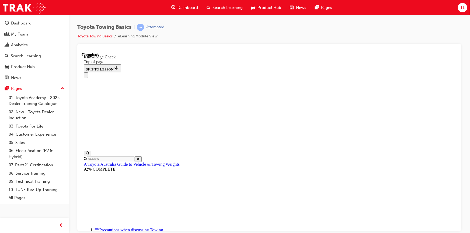
drag, startPoint x: 143, startPoint y: 5208, endPoint x: 135, endPoint y: 5183, distance: 26.1
drag, startPoint x: 147, startPoint y: 5208, endPoint x: 179, endPoint y: 5093, distance: 120.2
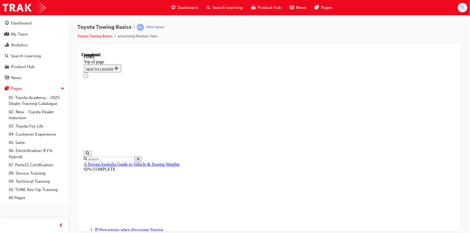
drag, startPoint x: 455, startPoint y: 96, endPoint x: 545, endPoint y: 194, distance: 132.9
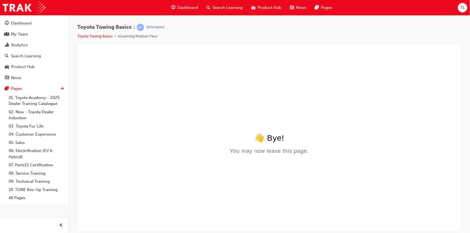
scroll to position [0, 0]
click at [153, 29] on div "Attempted" at bounding box center [155, 27] width 18 height 5
click at [102, 36] on link "Toyota Towing Basics" at bounding box center [94, 36] width 35 height 5
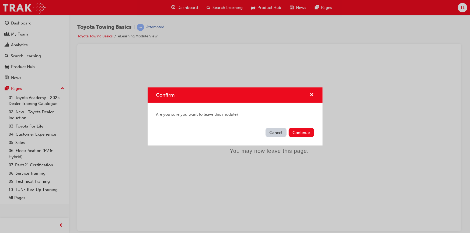
click at [275, 134] on button "Cancel" at bounding box center [276, 132] width 21 height 9
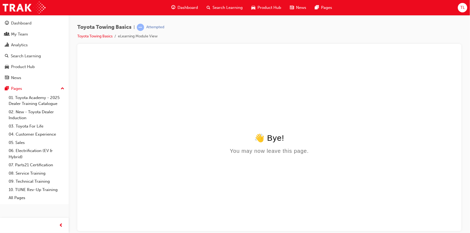
drag, startPoint x: 470, startPoint y: 133, endPoint x: 468, endPoint y: 159, distance: 26.5
click at [468, 159] on div "Toyota Towing Basics | Attempted Toyota Towing Basics eLearning Module View" at bounding box center [270, 117] width 402 height 205
click at [154, 28] on div "Attempted" at bounding box center [155, 27] width 18 height 5
click at [101, 37] on link "Toyota Towing Basics" at bounding box center [94, 36] width 35 height 5
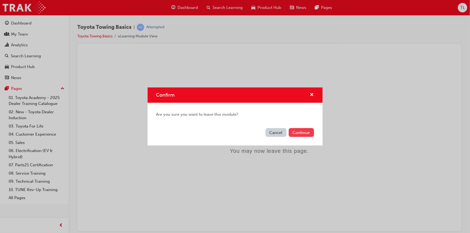
click at [296, 133] on button "Continue" at bounding box center [301, 132] width 25 height 9
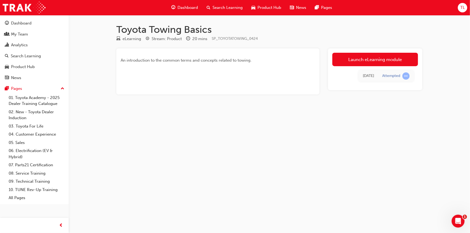
click at [385, 77] on div "Attempted" at bounding box center [391, 76] width 18 height 5
click at [398, 77] on div "Attempted" at bounding box center [391, 76] width 18 height 5
click at [367, 123] on div "Toyota Towing Basics eLearning Stream: Product 20 mins SP_TOYOTATOWING_0424 An …" at bounding box center [235, 116] width 470 height 233
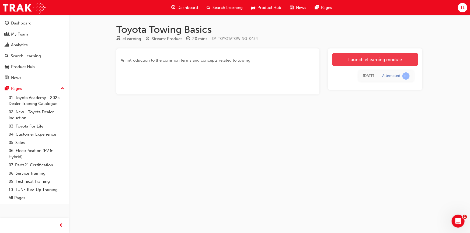
click at [366, 62] on link "Launch eLearning module" at bounding box center [376, 59] width 86 height 13
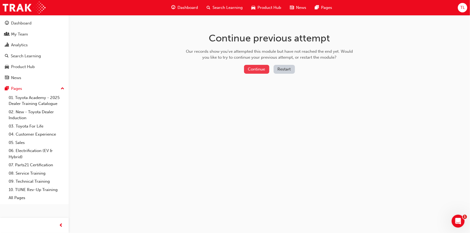
click at [254, 69] on button "Continue" at bounding box center [256, 69] width 25 height 9
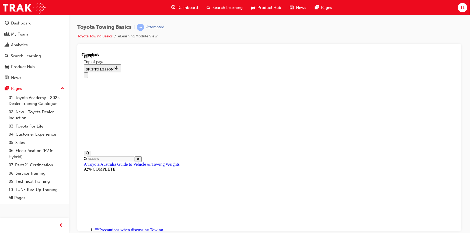
scroll to position [16, 0]
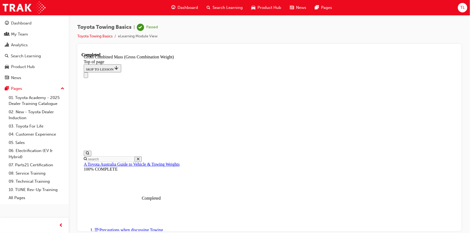
click at [186, 7] on span "Dashboard" at bounding box center [188, 8] width 20 height 6
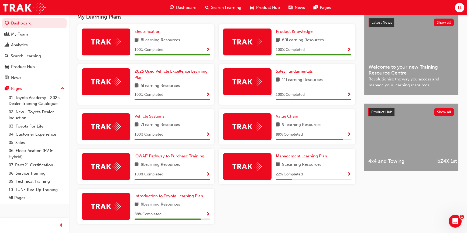
scroll to position [118, 0]
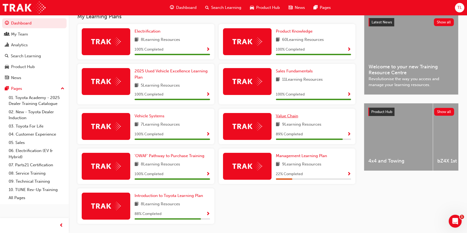
click at [291, 115] on span "Value Chain" at bounding box center [287, 116] width 22 height 5
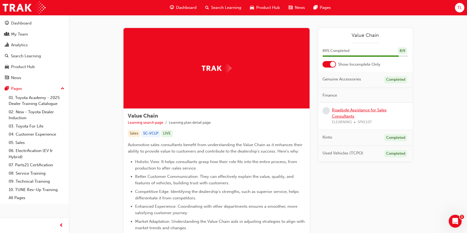
click at [348, 111] on link "Roadside Assistance for Sales Consultants" at bounding box center [359, 113] width 55 height 11
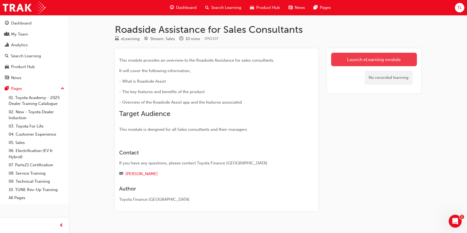
click at [390, 55] on link "Launch eLearning module" at bounding box center [374, 59] width 86 height 13
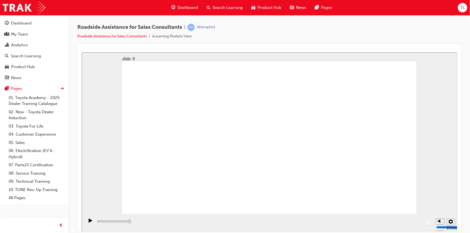
type input "23000"
checkbox input "true"
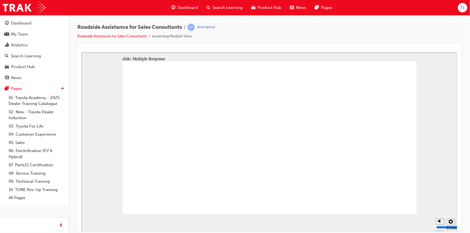
checkbox input "true"
drag, startPoint x: 167, startPoint y: 123, endPoint x: 178, endPoint y: 134, distance: 15.3
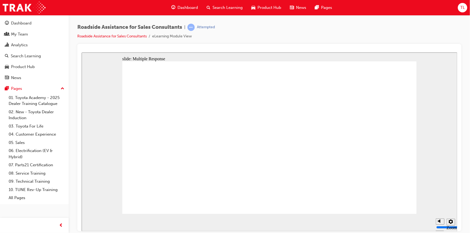
checkbox input "true"
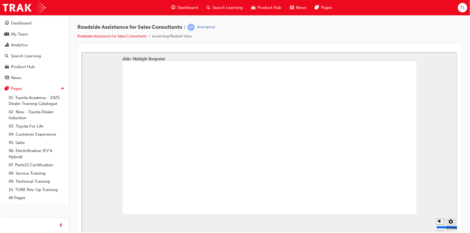
checkbox input "true"
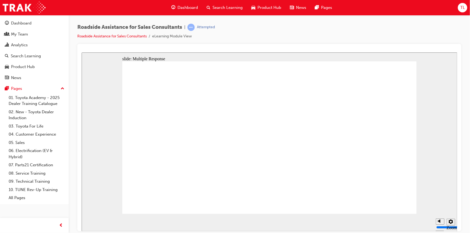
checkbox input "true"
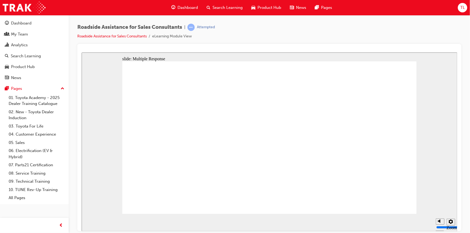
checkbox input "true"
click at [16, 21] on div "Dashboard" at bounding box center [21, 23] width 20 height 6
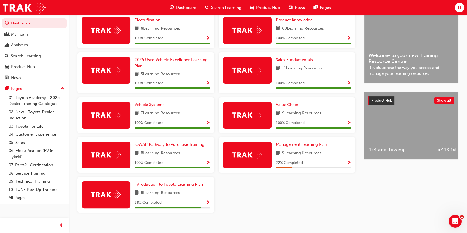
scroll to position [130, 0]
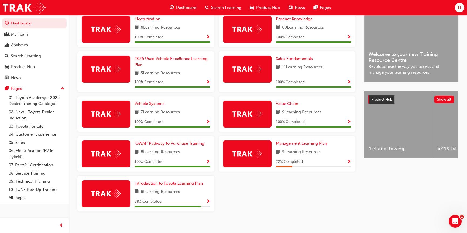
click at [160, 186] on span "Introduction to Toyota Learning Plan" at bounding box center [168, 183] width 68 height 5
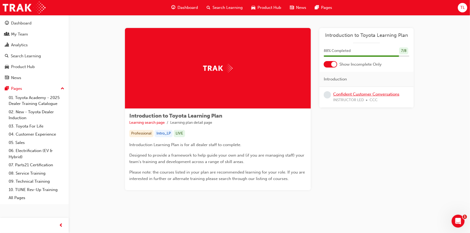
click at [368, 94] on link "Confident Customer Conversations" at bounding box center [366, 94] width 66 height 5
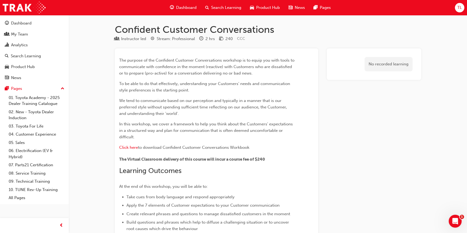
click at [179, 5] on span "Dashboard" at bounding box center [186, 8] width 20 height 6
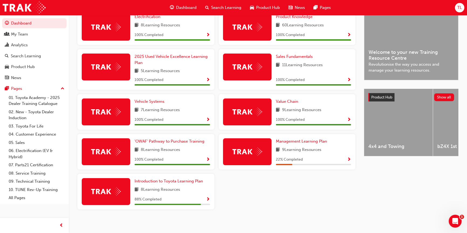
scroll to position [133, 0]
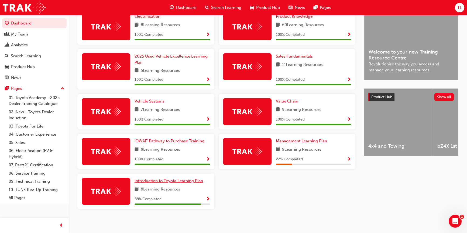
click at [163, 182] on span "Introduction to Toyota Learning Plan" at bounding box center [168, 181] width 68 height 5
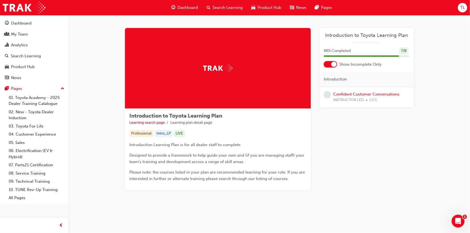
click at [183, 6] on span "Dashboard" at bounding box center [188, 8] width 20 height 6
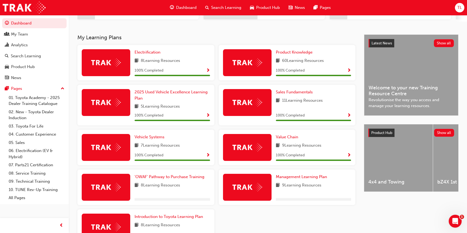
scroll to position [132, 0]
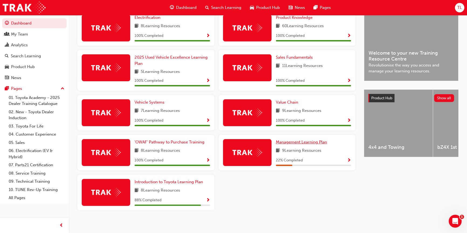
click at [296, 144] on span "Management Learning Plan" at bounding box center [301, 142] width 51 height 5
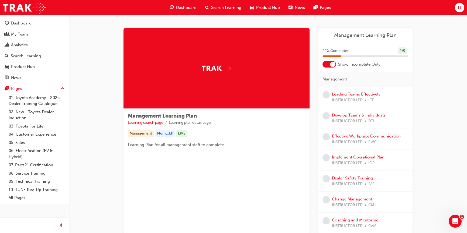
click at [186, 6] on span "Dashboard" at bounding box center [186, 8] width 20 height 6
